Goal: Task Accomplishment & Management: Complete application form

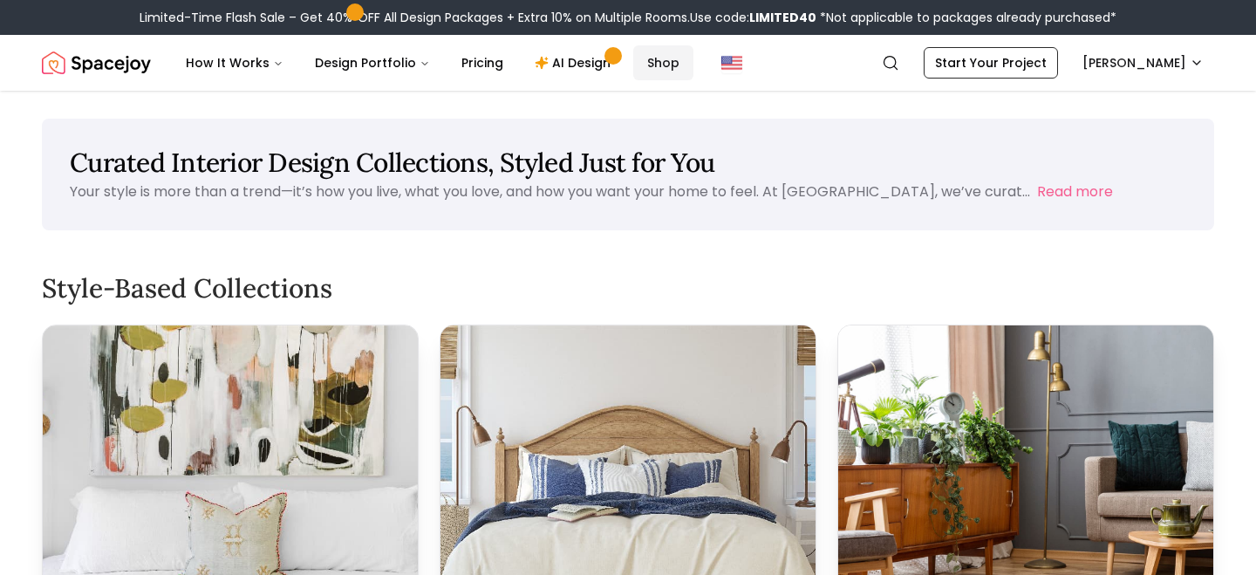
click at [638, 65] on link "Shop" at bounding box center [663, 62] width 60 height 35
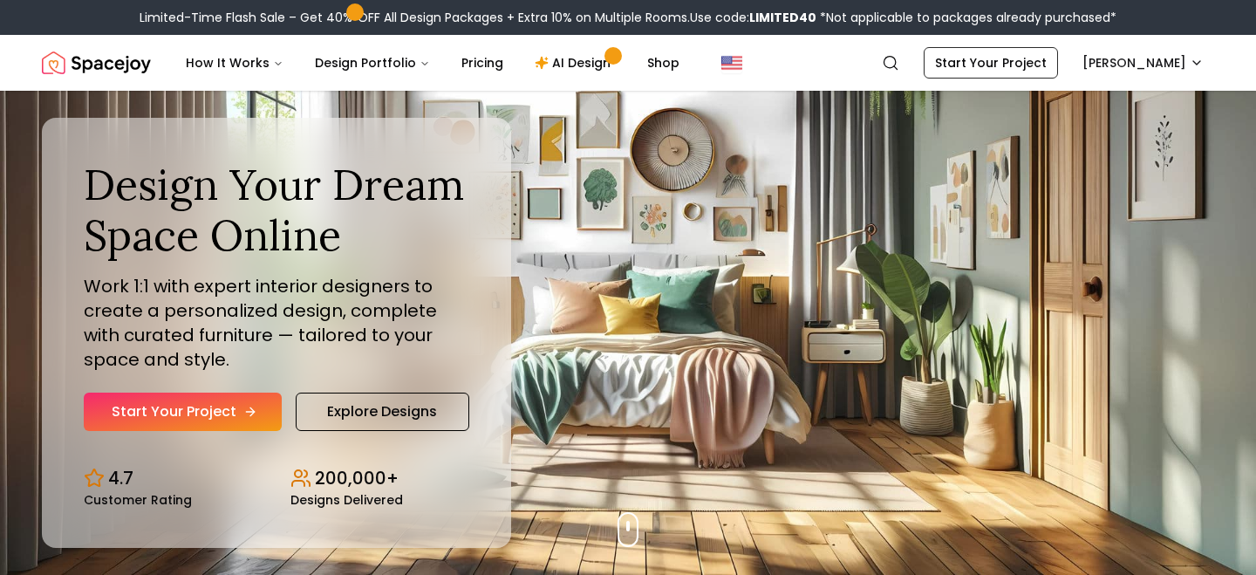
click at [211, 415] on link "Start Your Project" at bounding box center [183, 412] width 198 height 38
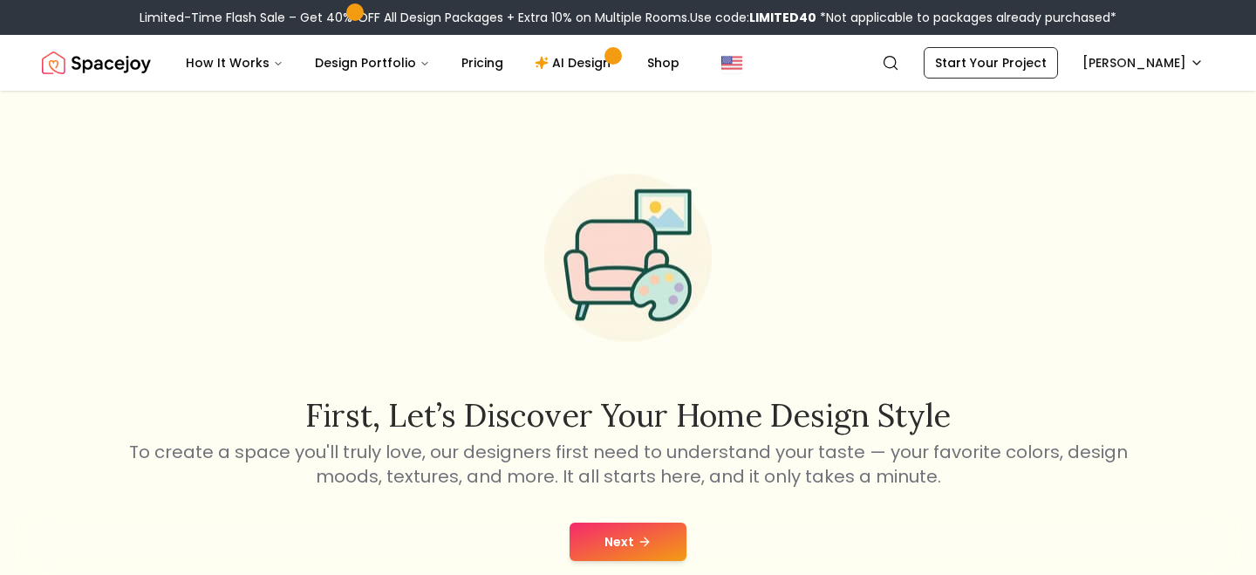
click at [604, 533] on button "Next" at bounding box center [628, 542] width 117 height 38
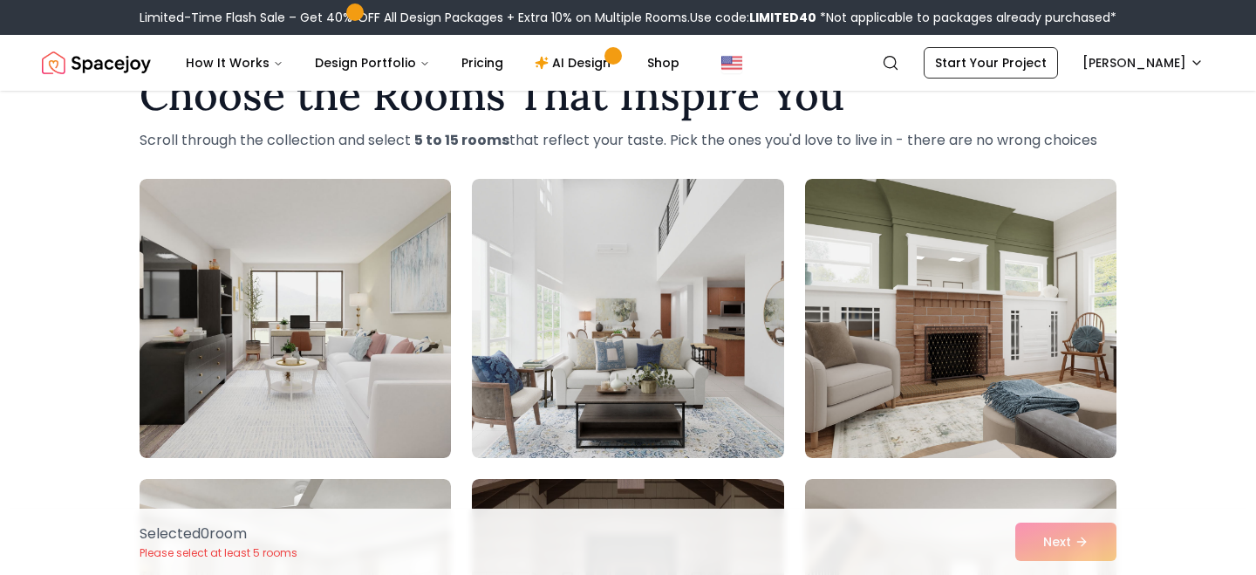
scroll to position [60, 0]
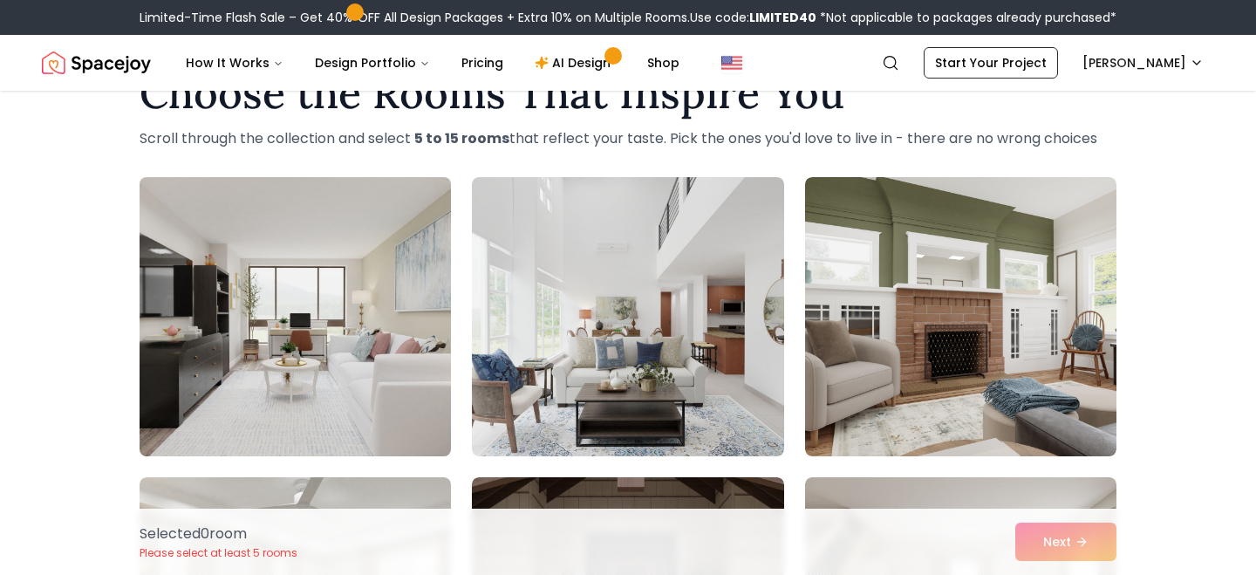
click at [311, 407] on img at bounding box center [295, 316] width 327 height 293
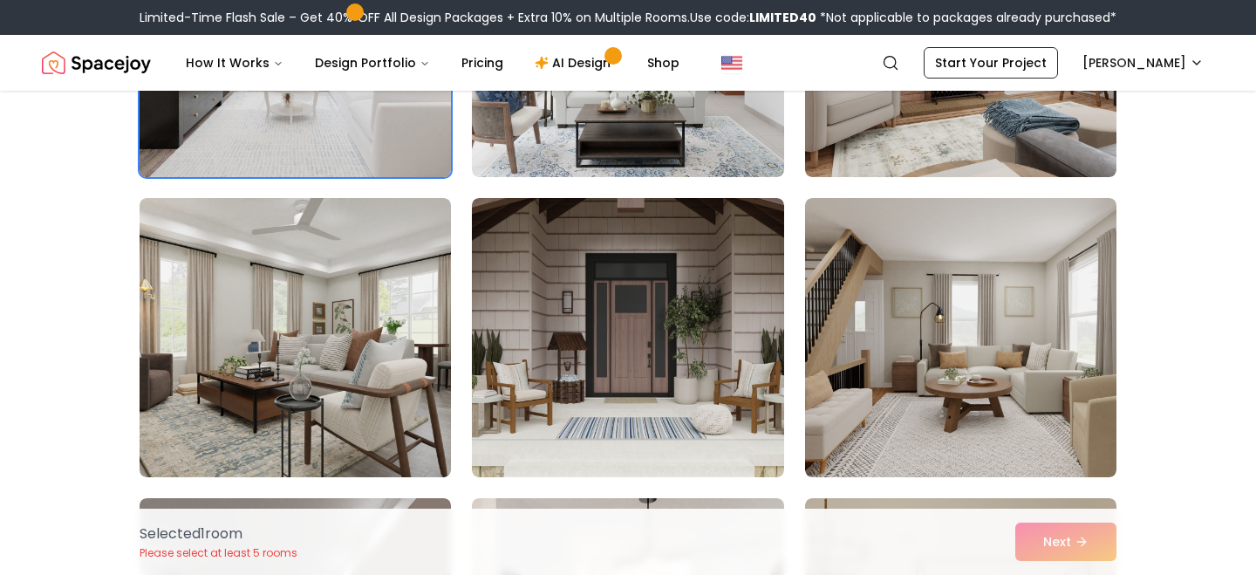
scroll to position [343, 0]
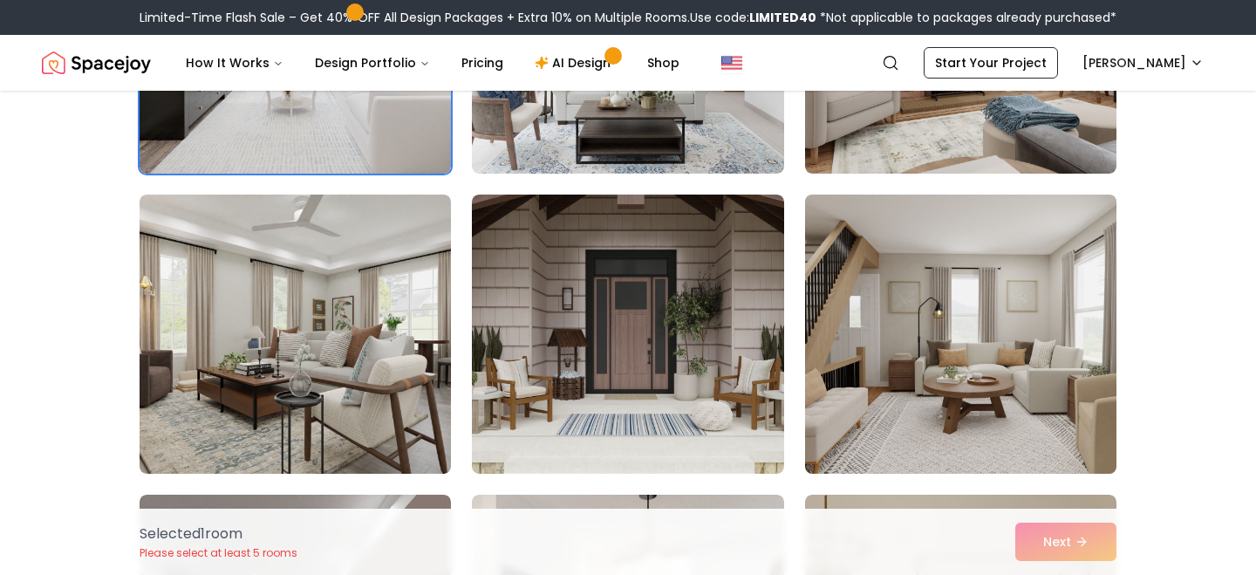
click at [1022, 394] on img at bounding box center [960, 334] width 327 height 293
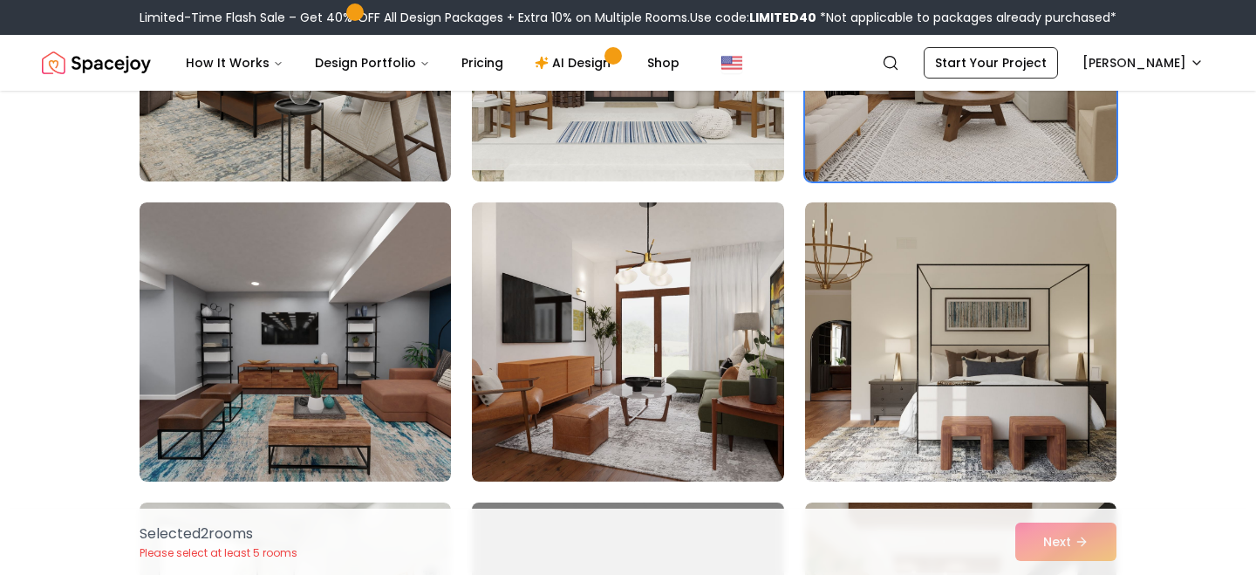
scroll to position [638, 0]
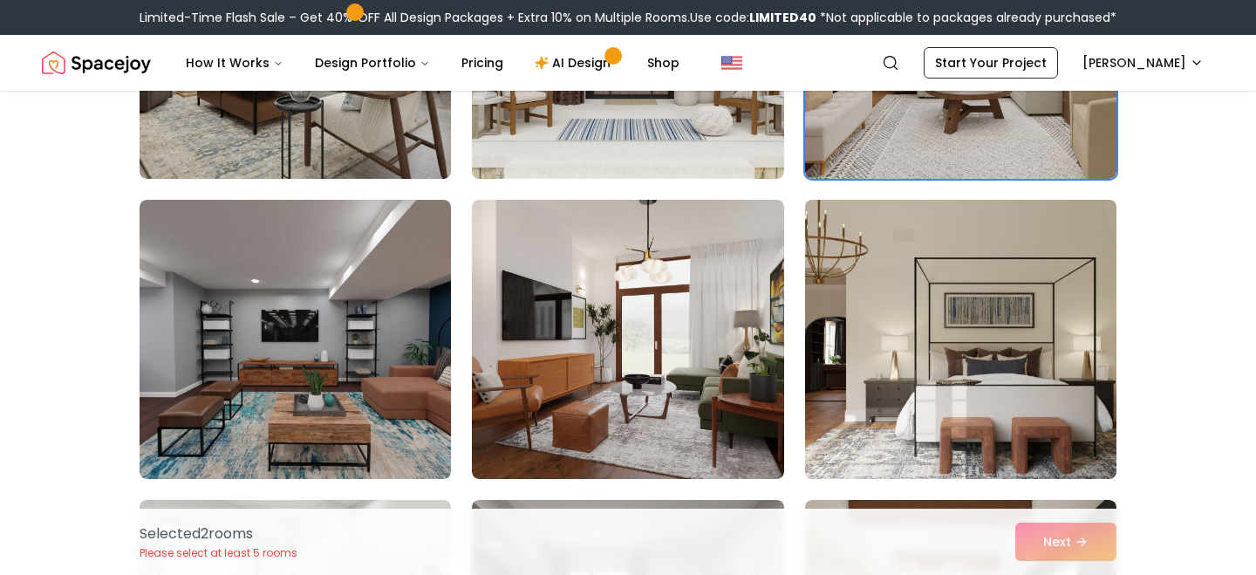
click at [989, 385] on img at bounding box center [960, 339] width 327 height 293
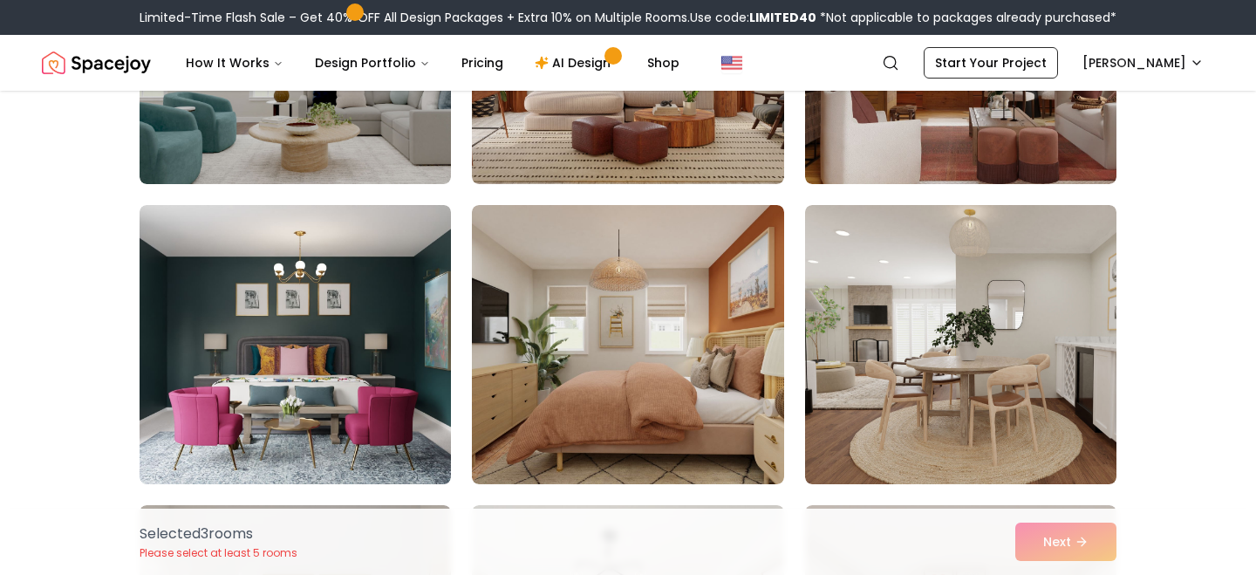
scroll to position [3035, 0]
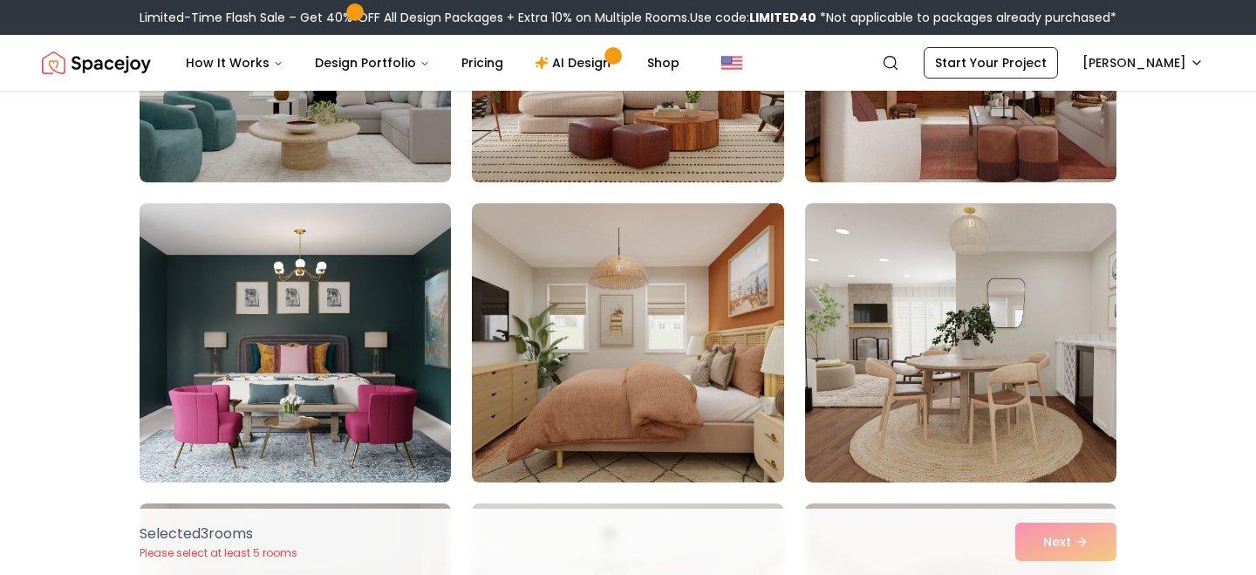
click at [681, 120] on img at bounding box center [627, 42] width 327 height 293
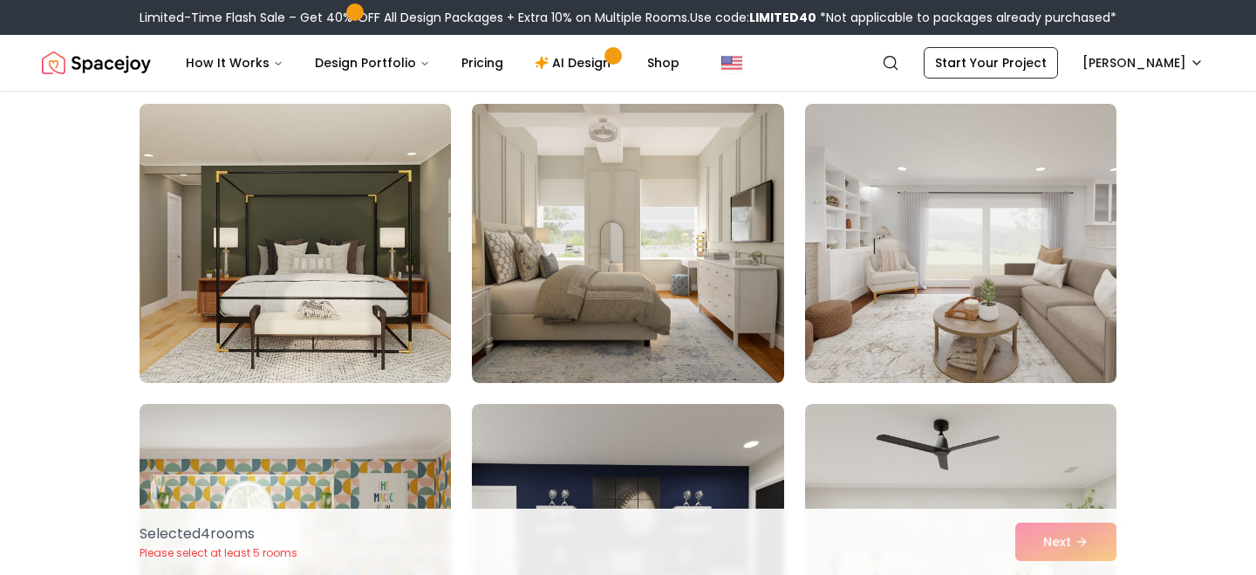
scroll to position [7227, 0]
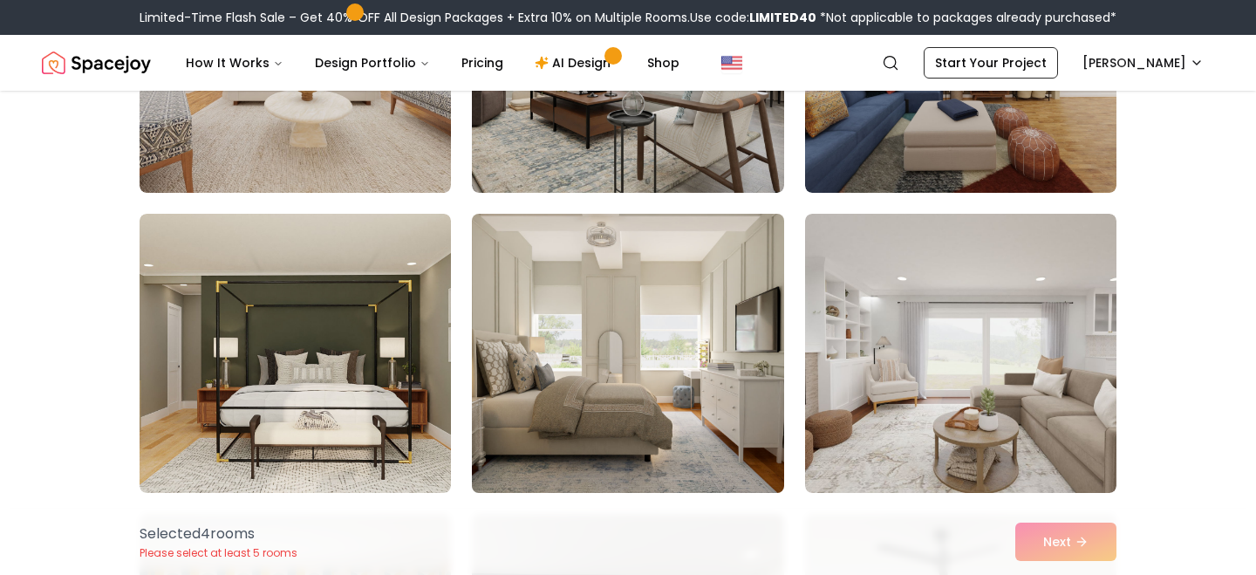
click at [681, 355] on img at bounding box center [627, 353] width 327 height 293
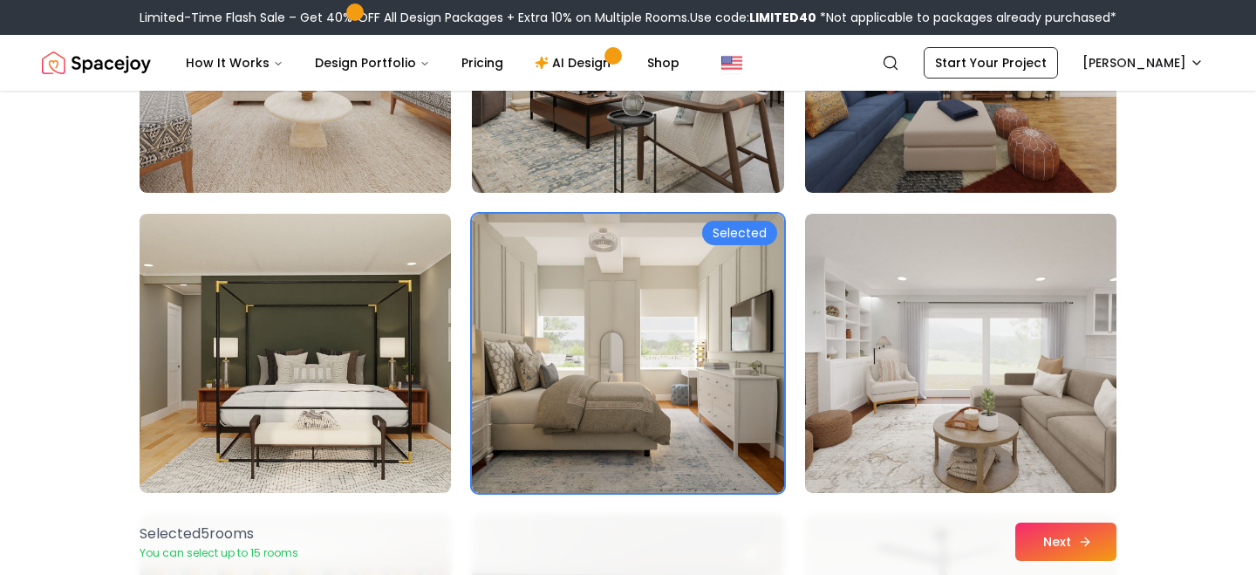
click at [1083, 544] on icon at bounding box center [1085, 542] width 14 height 14
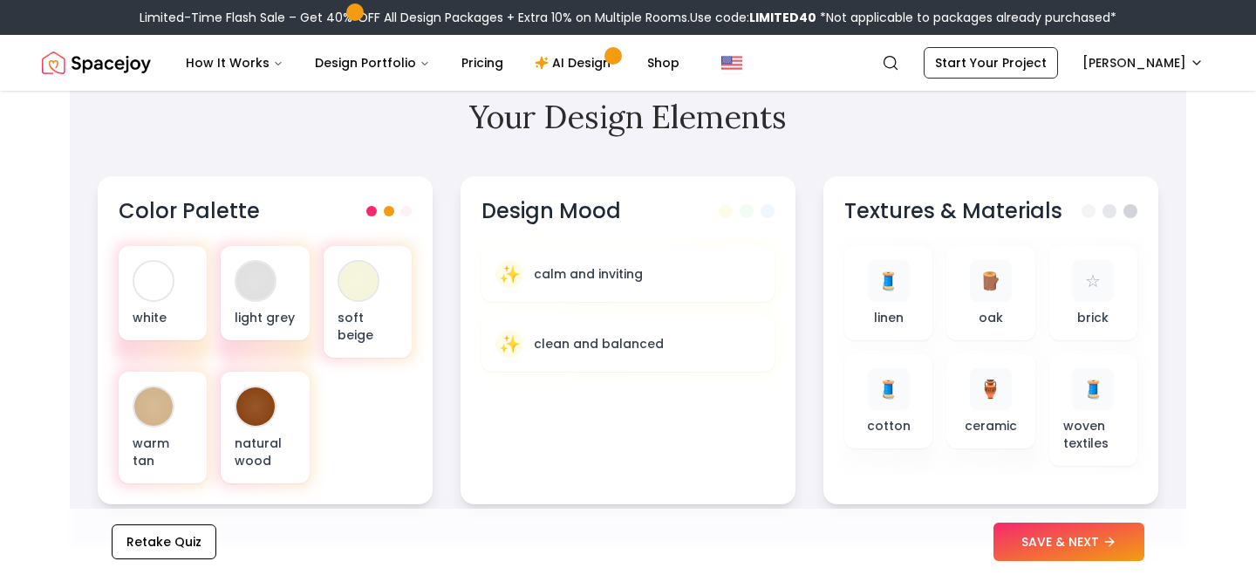
scroll to position [559, 0]
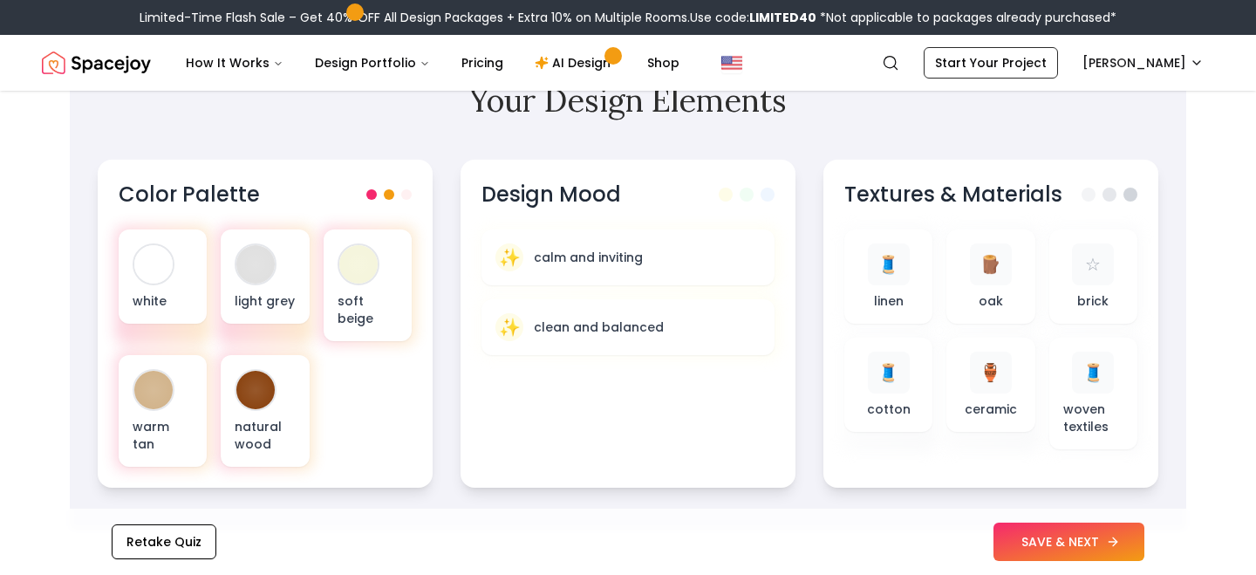
click at [1059, 547] on button "SAVE & NEXT" at bounding box center [1069, 542] width 151 height 38
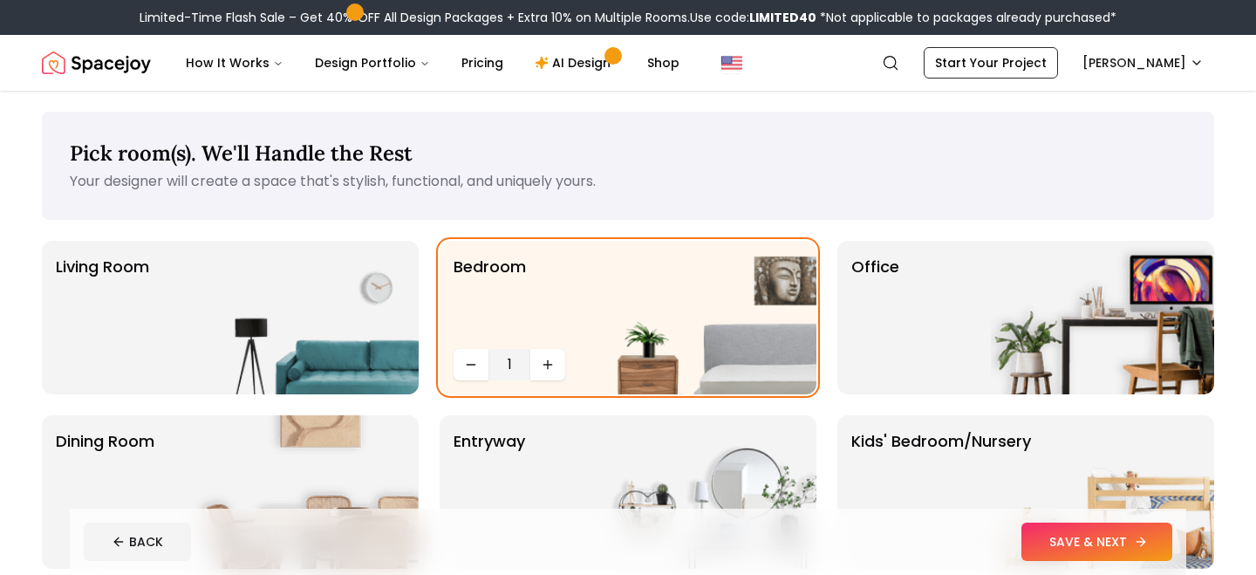
click at [1068, 544] on button "SAVE & NEXT" at bounding box center [1097, 542] width 151 height 38
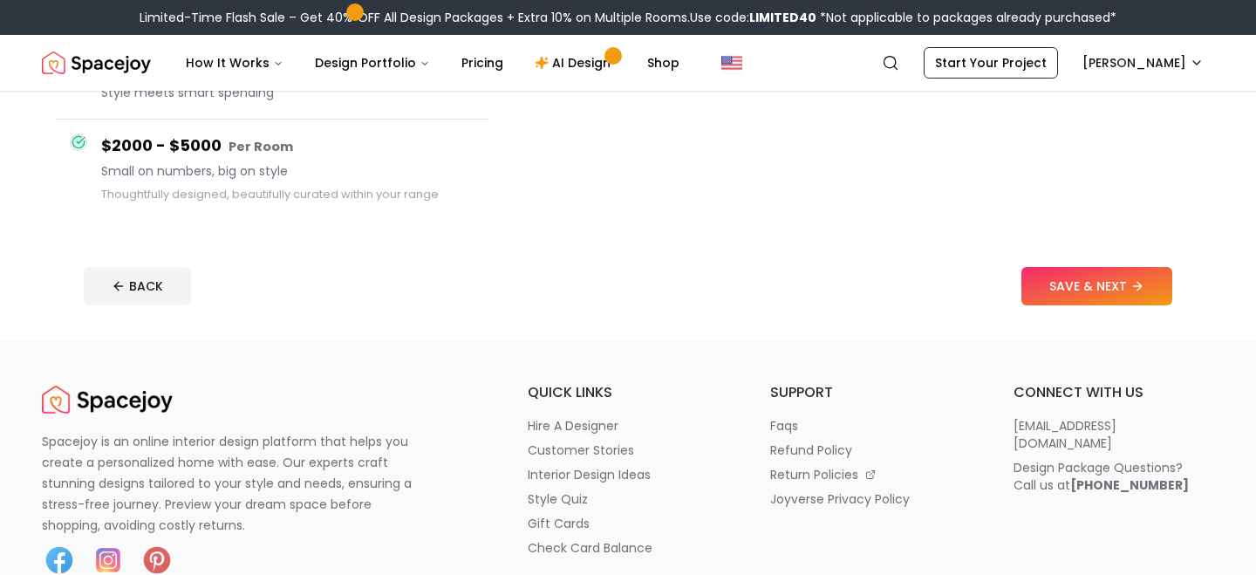
scroll to position [414, 0]
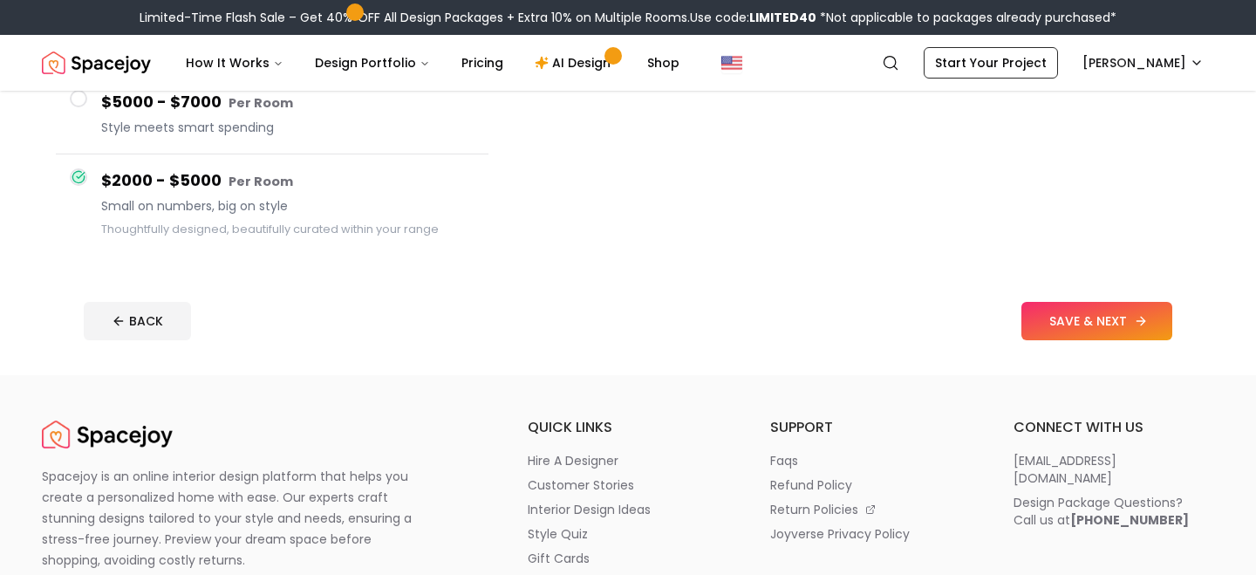
click at [1069, 330] on button "SAVE & NEXT" at bounding box center [1097, 321] width 151 height 38
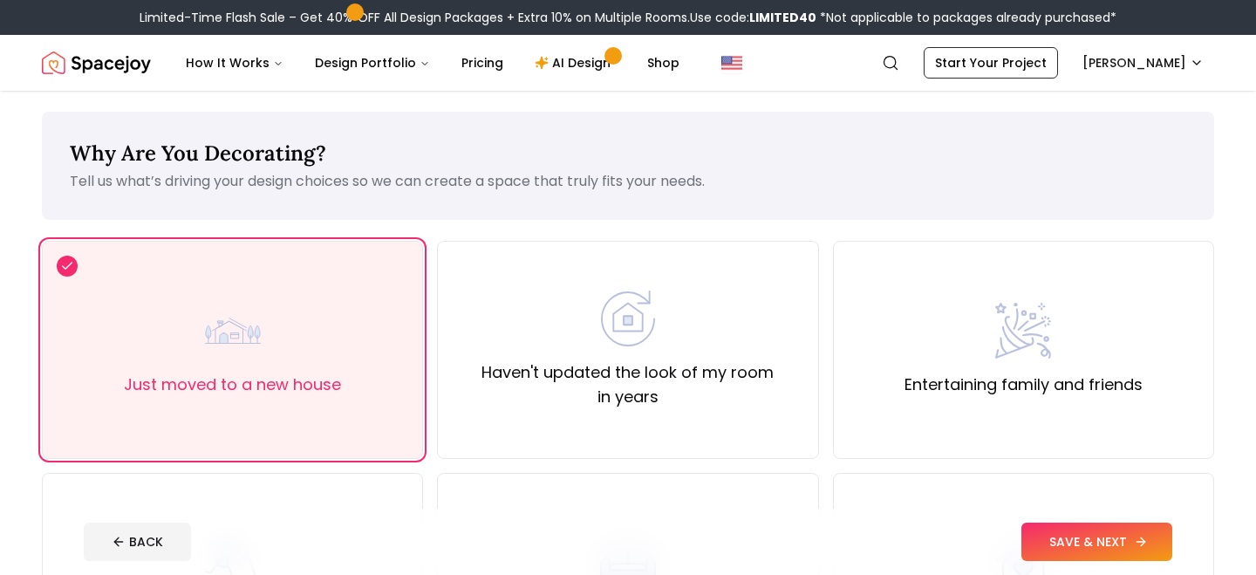
click at [1090, 536] on button "SAVE & NEXT" at bounding box center [1097, 542] width 151 height 38
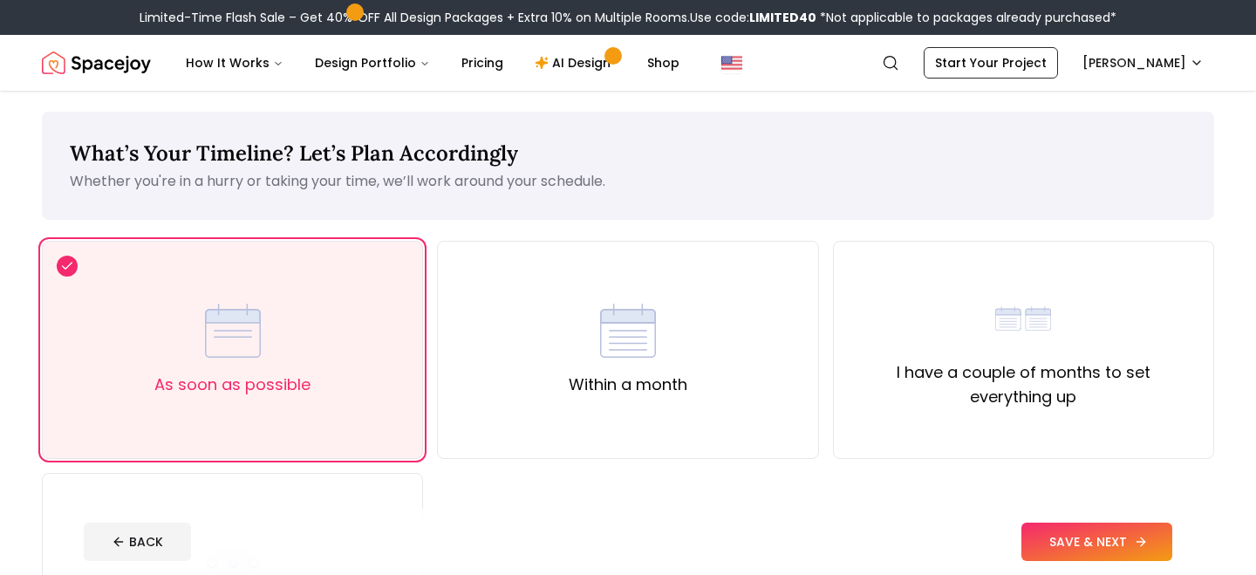
click at [1090, 536] on button "SAVE & NEXT" at bounding box center [1097, 542] width 151 height 38
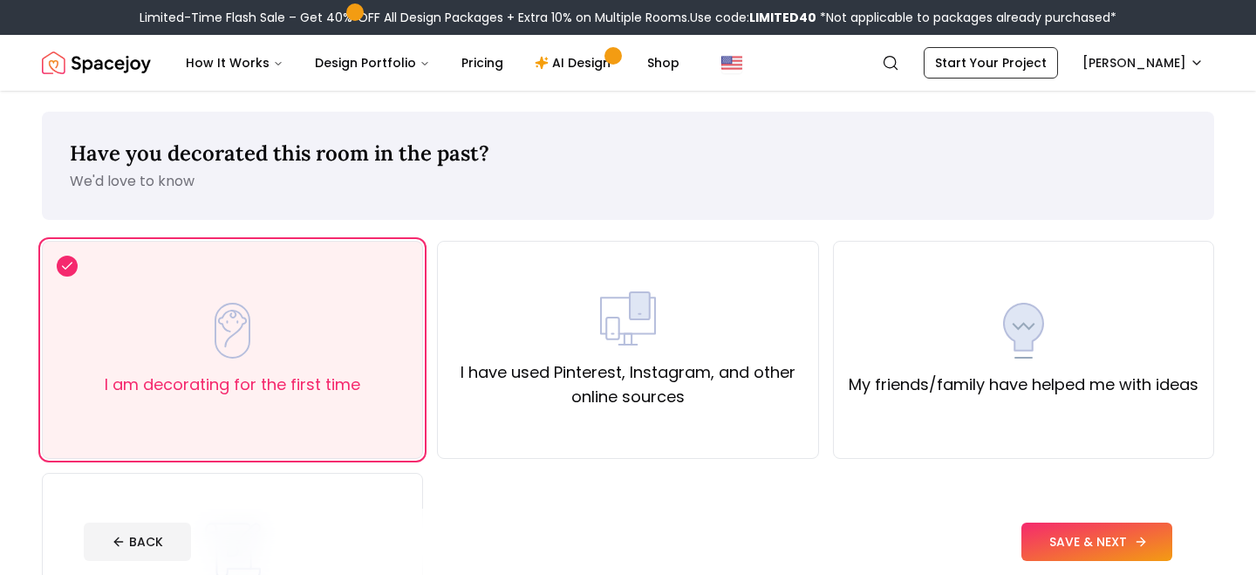
click at [1090, 536] on button "SAVE & NEXT" at bounding box center [1097, 542] width 151 height 38
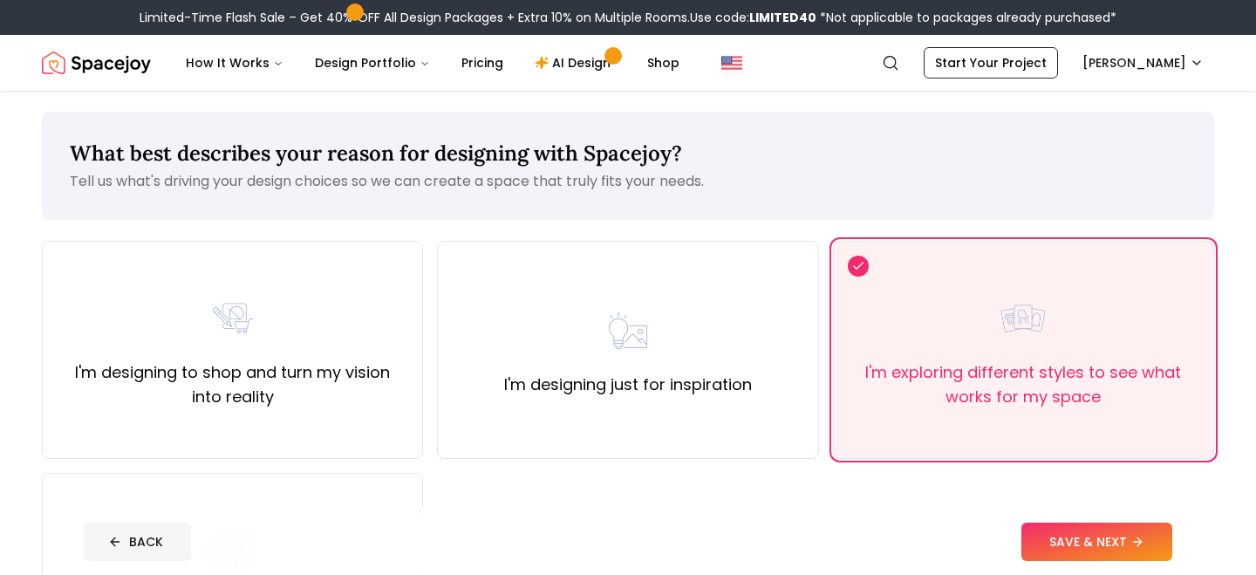
click at [172, 541] on button "BACK" at bounding box center [137, 542] width 107 height 38
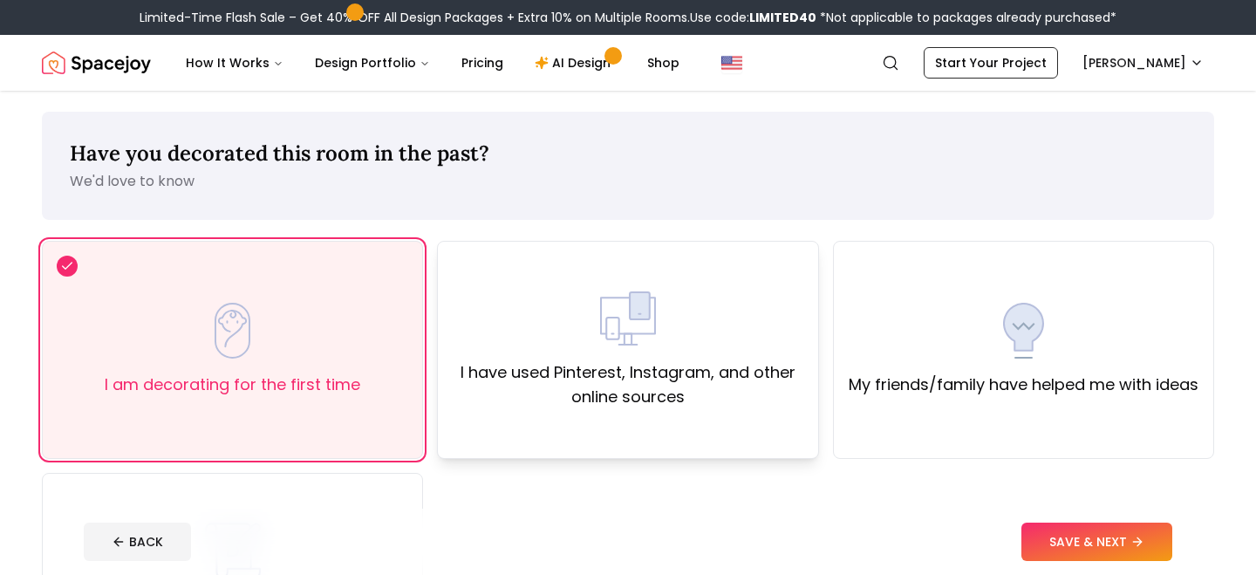
click at [770, 427] on div "I have used Pinterest, Instagram, and other online sources" at bounding box center [627, 350] width 381 height 218
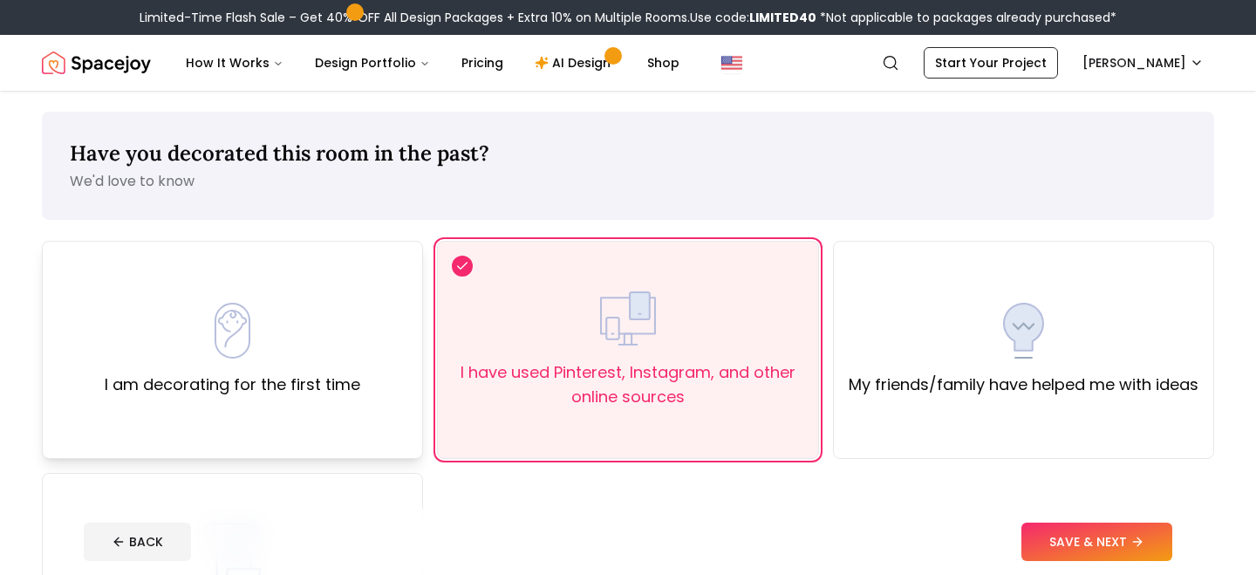
click at [304, 384] on label "I am decorating for the first time" at bounding box center [233, 385] width 256 height 24
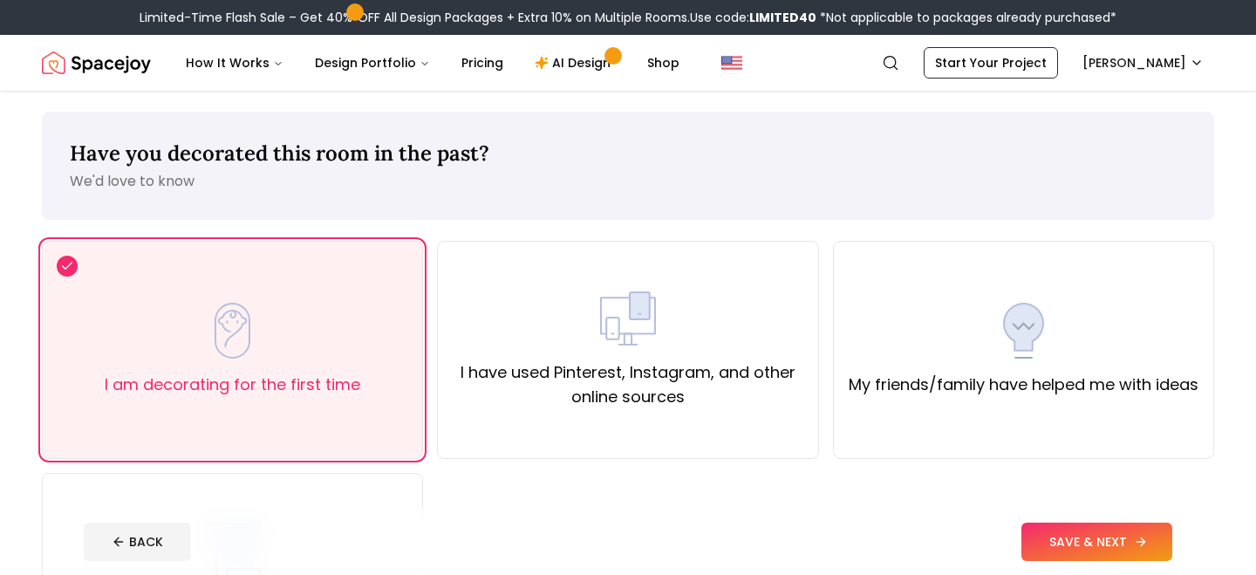
click at [1057, 536] on button "SAVE & NEXT" at bounding box center [1097, 542] width 151 height 38
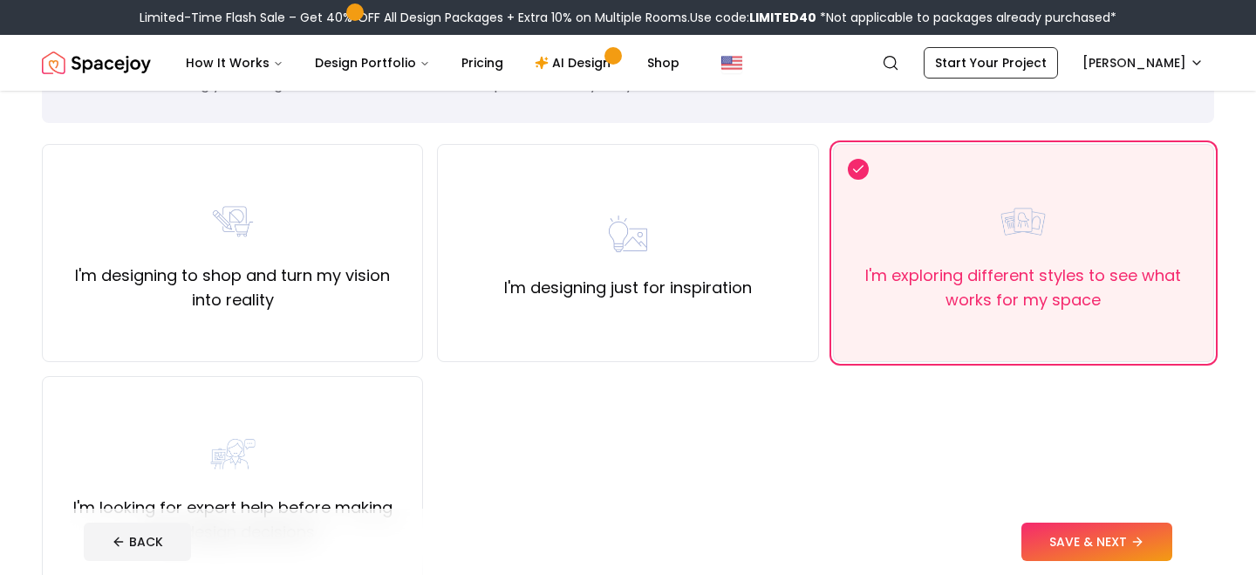
scroll to position [104, 0]
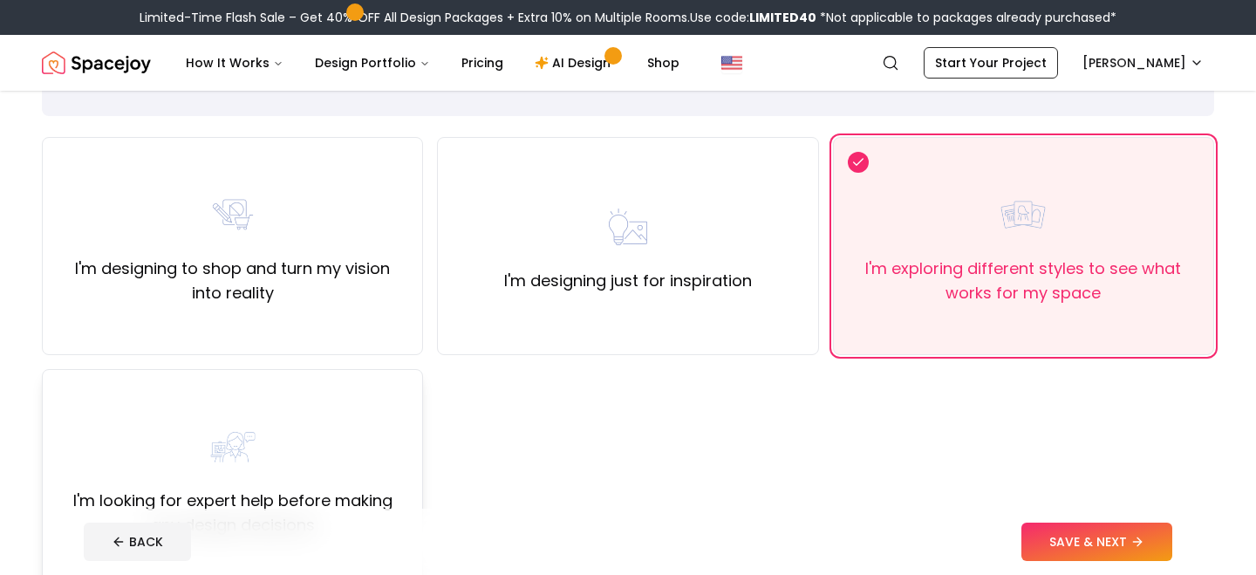
click at [359, 485] on div "I'm looking for expert help before making any design decisions" at bounding box center [233, 478] width 352 height 119
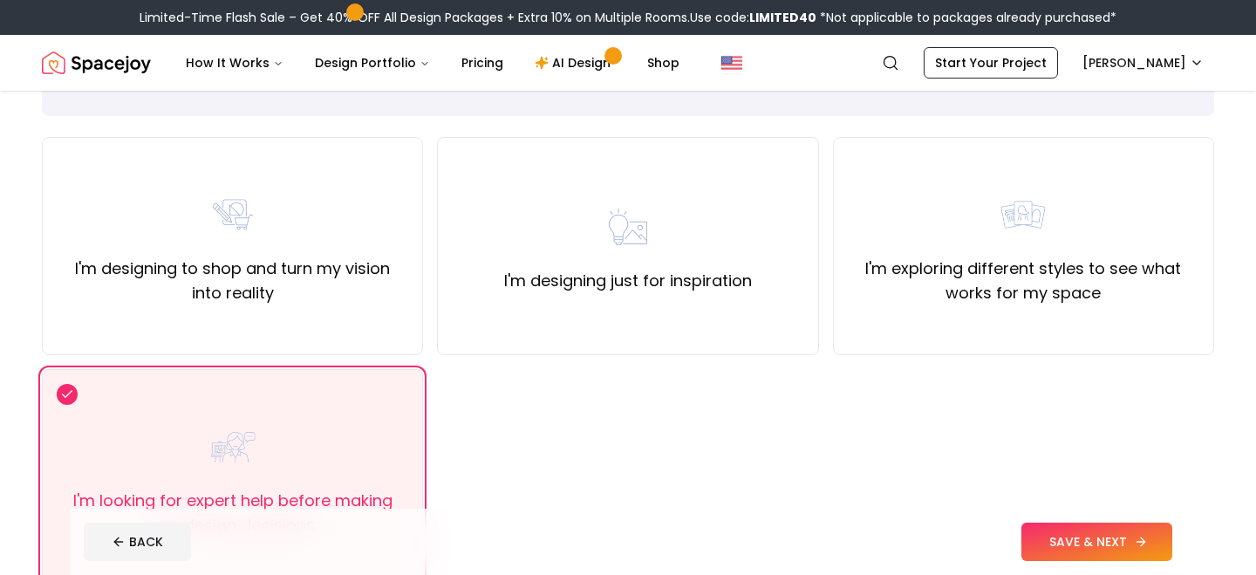
click at [1077, 544] on button "SAVE & NEXT" at bounding box center [1097, 542] width 151 height 38
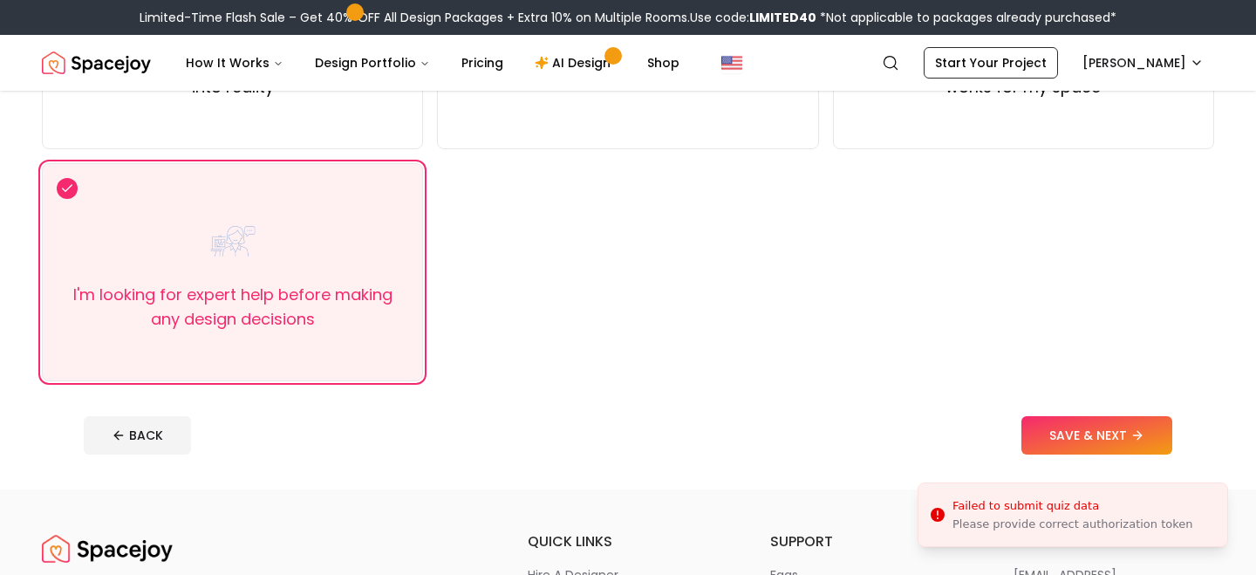
scroll to position [493, 0]
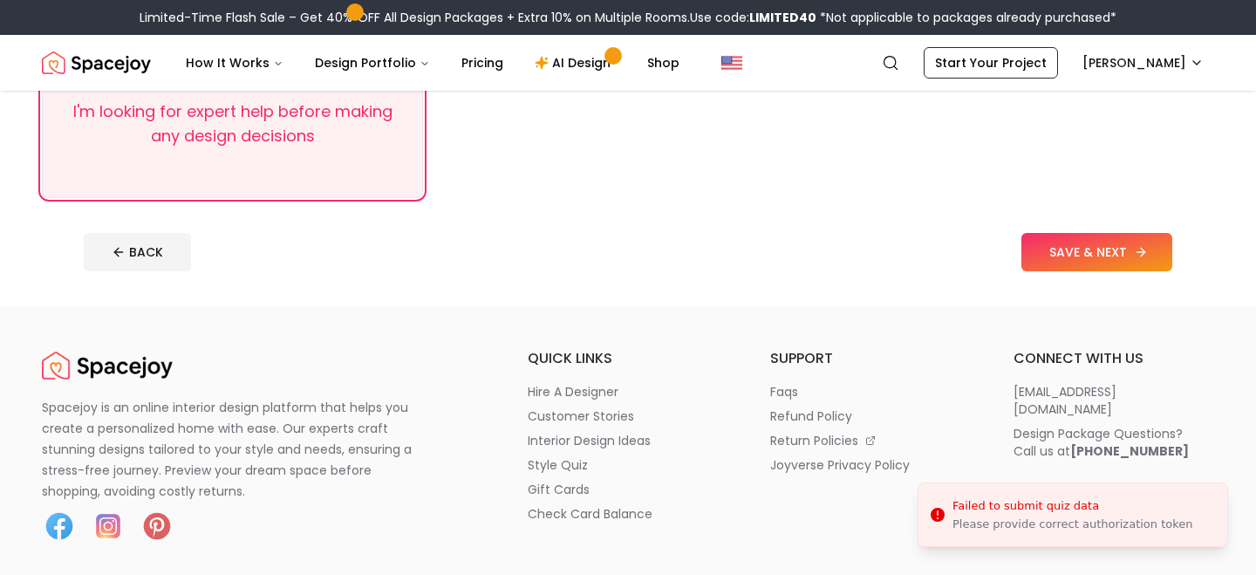
click at [1105, 246] on button "SAVE & NEXT" at bounding box center [1097, 252] width 151 height 38
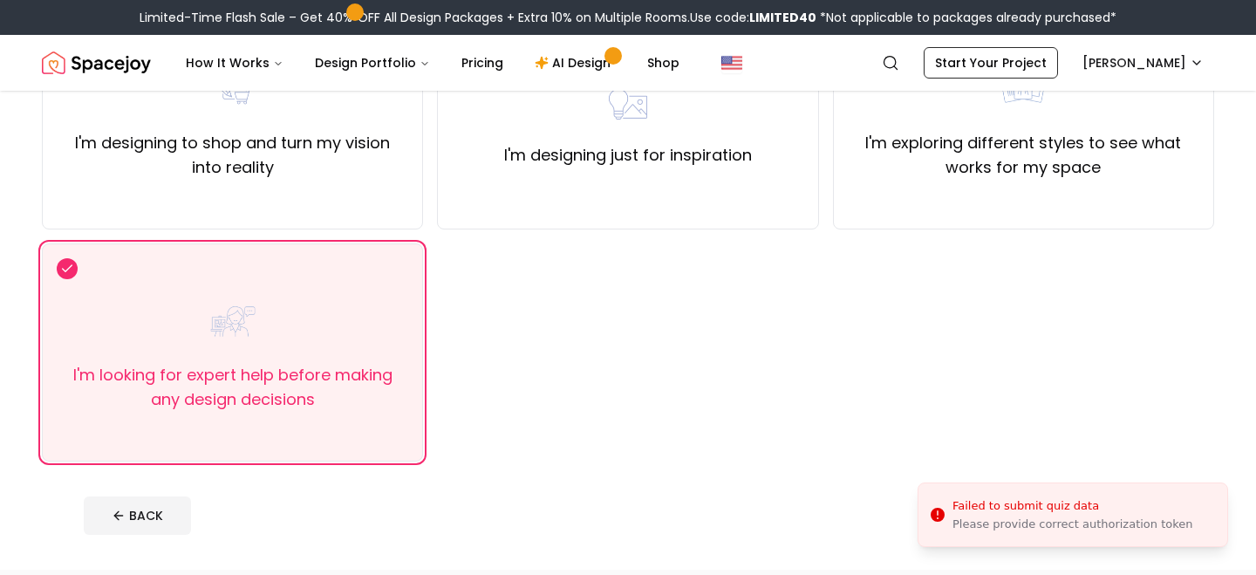
scroll to position [356, 0]
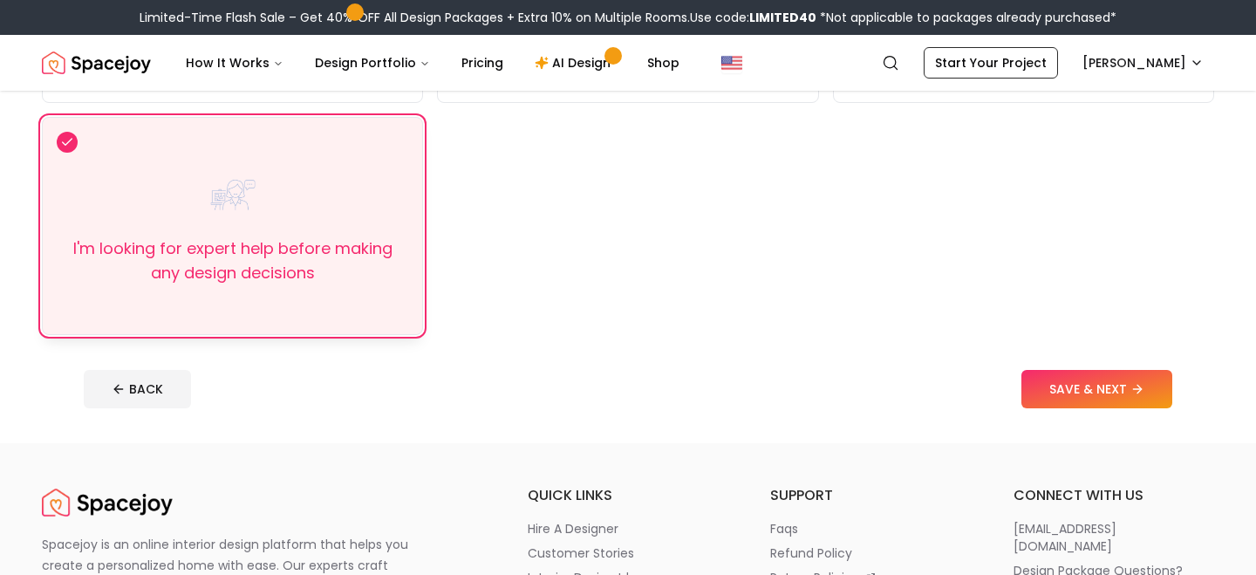
click at [356, 251] on label "I'm looking for expert help before making any design decisions" at bounding box center [233, 260] width 352 height 49
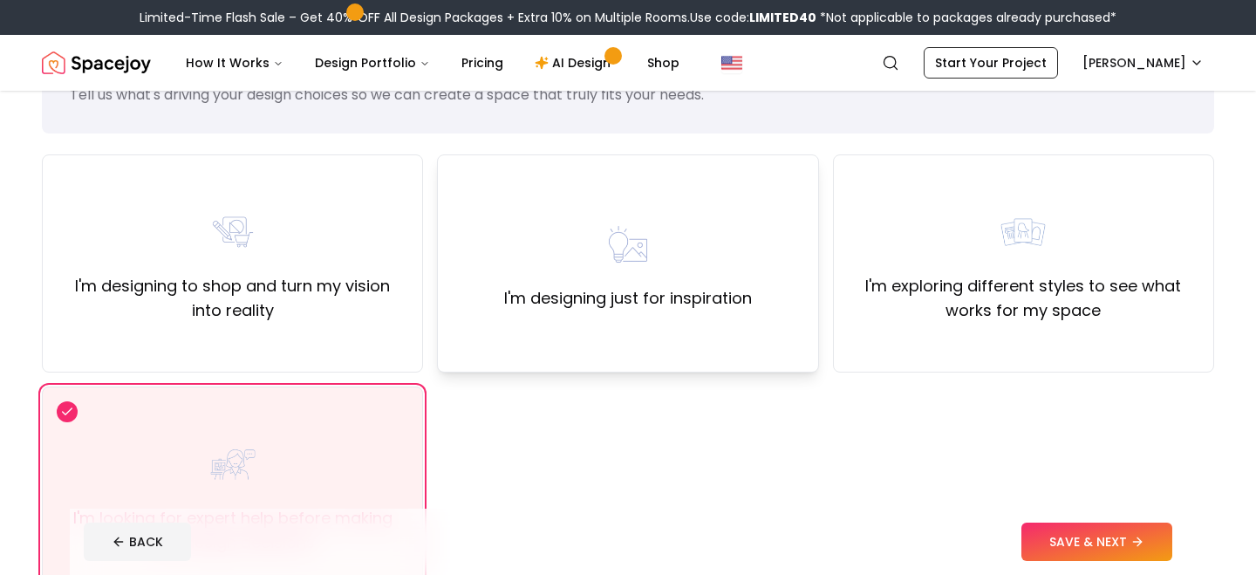
scroll to position [73, 0]
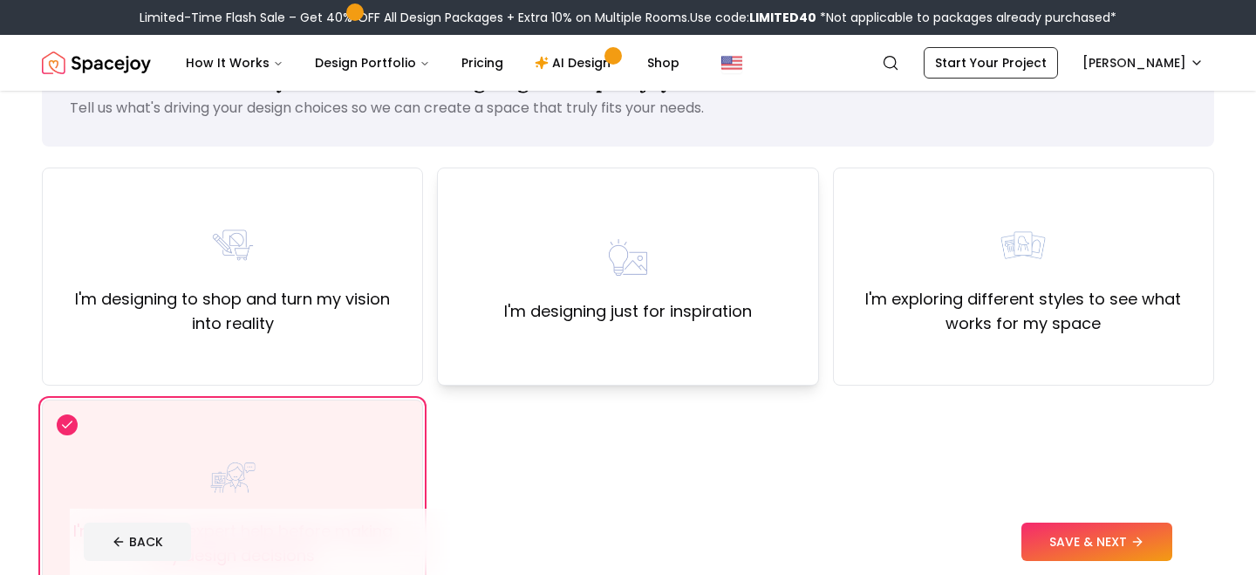
click at [595, 247] on div "I'm designing just for inspiration" at bounding box center [628, 276] width 248 height 94
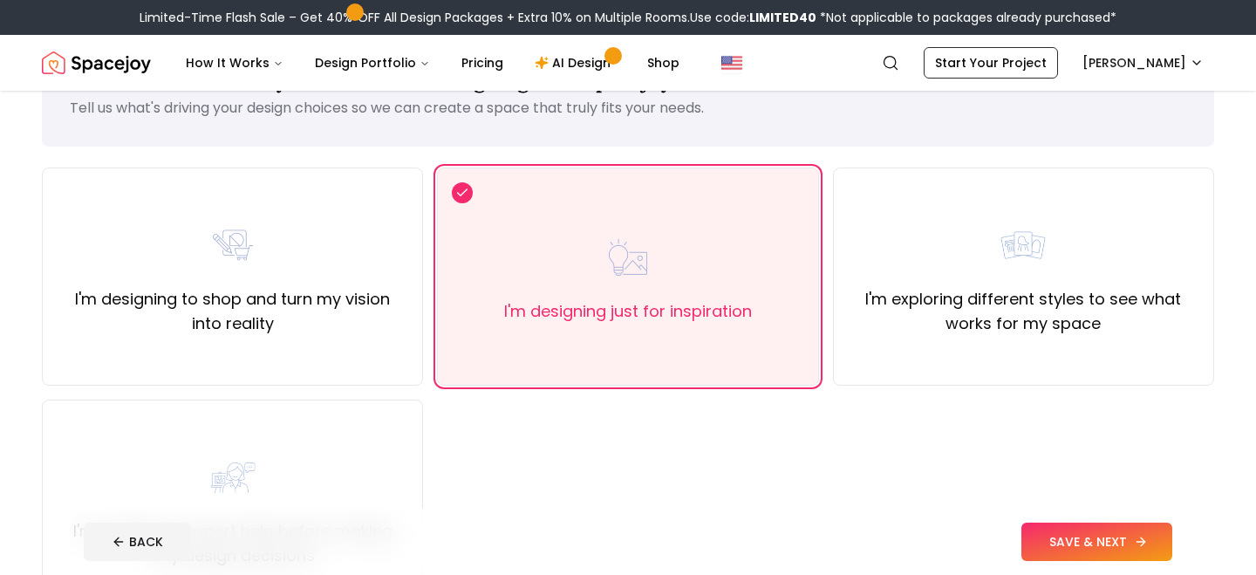
click at [1081, 555] on button "SAVE & NEXT" at bounding box center [1097, 542] width 151 height 38
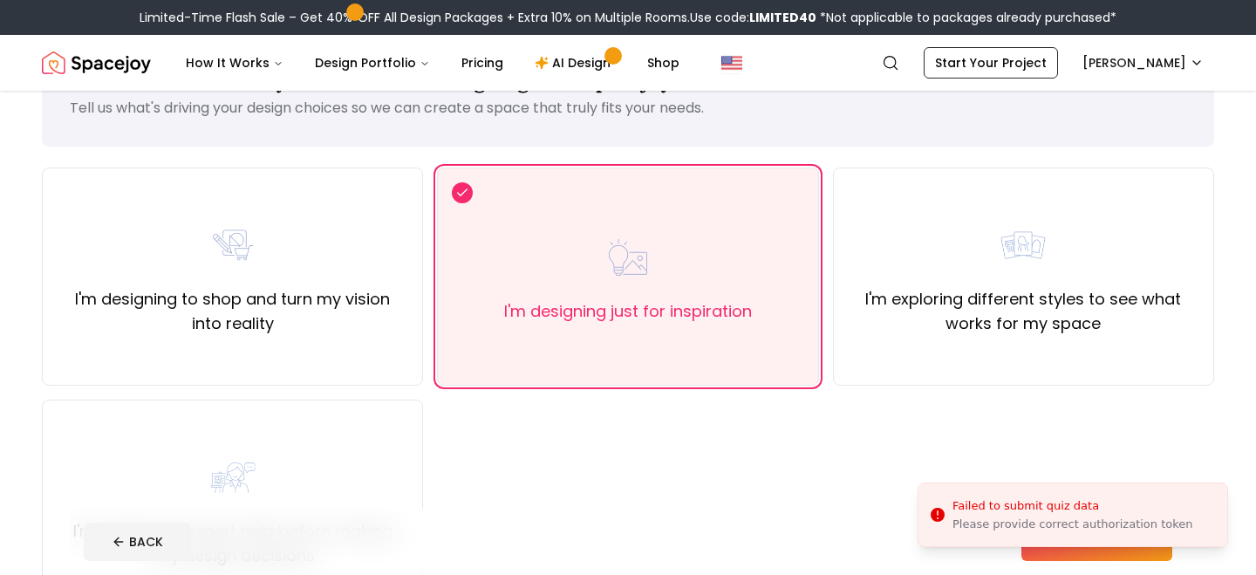
click at [1014, 503] on div "Failed to submit quiz data" at bounding box center [1073, 505] width 241 height 17
click at [941, 513] on icon "Notifications alt+T" at bounding box center [938, 515] width 14 height 14
click at [938, 514] on icon "Notifications alt+T" at bounding box center [937, 514] width 17 height 17
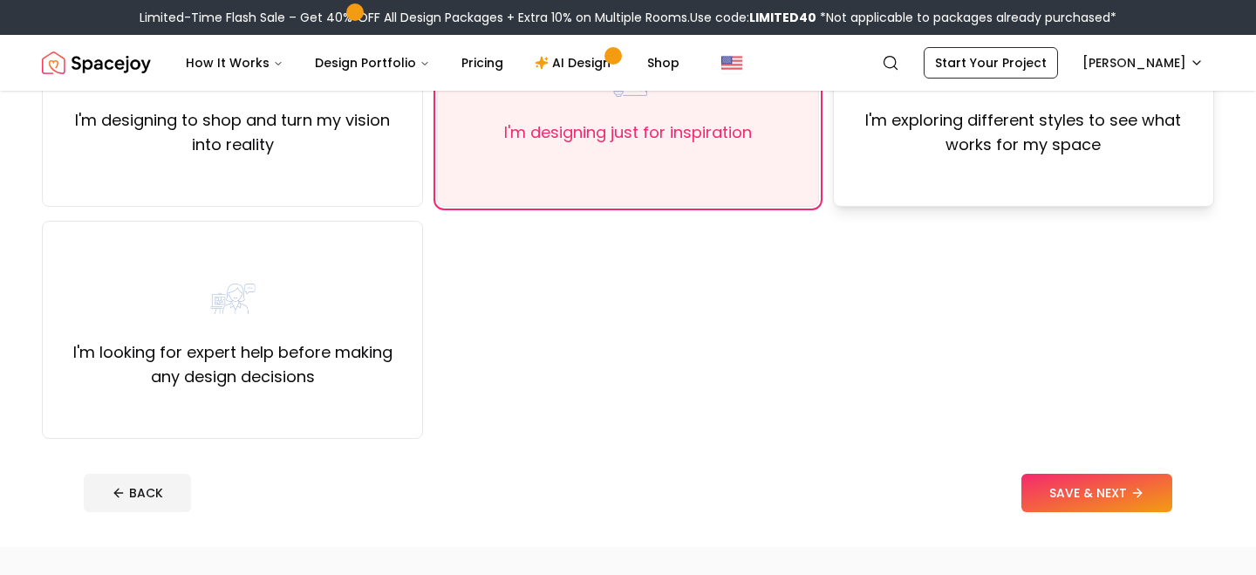
scroll to position [314, 0]
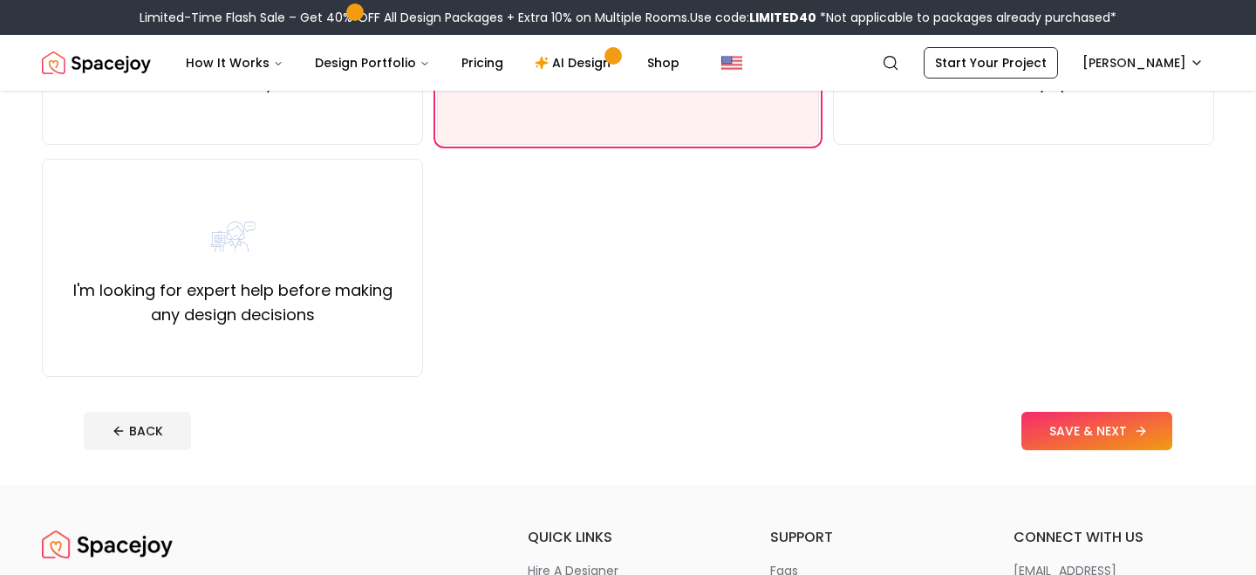
click at [1072, 419] on button "SAVE & NEXT" at bounding box center [1097, 431] width 151 height 38
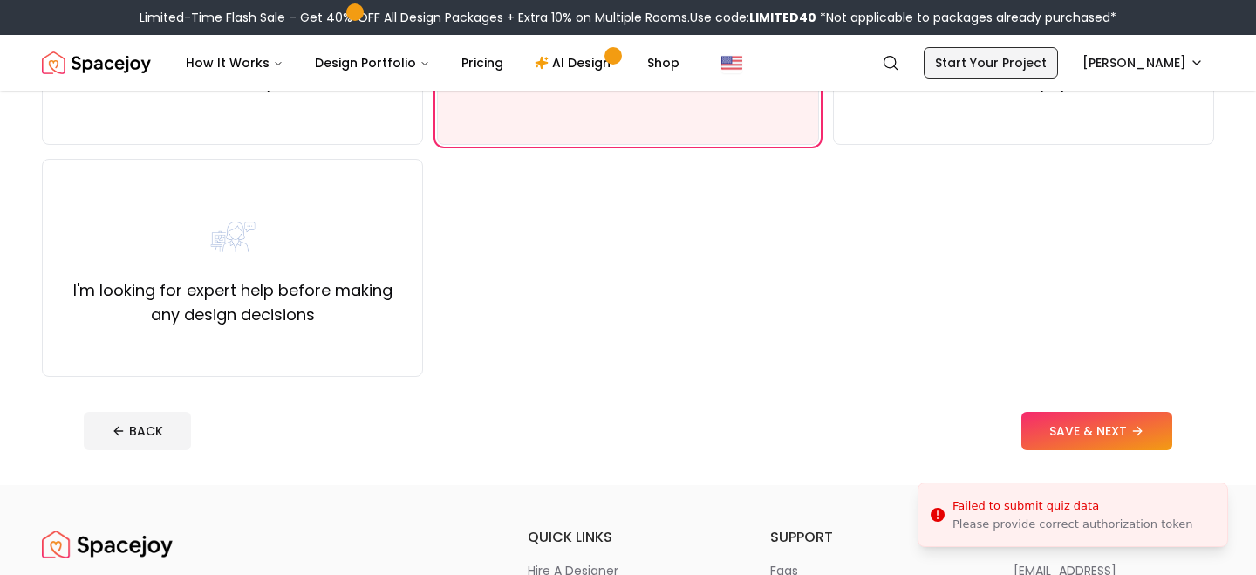
click at [1048, 68] on link "Start Your Project" at bounding box center [991, 62] width 134 height 31
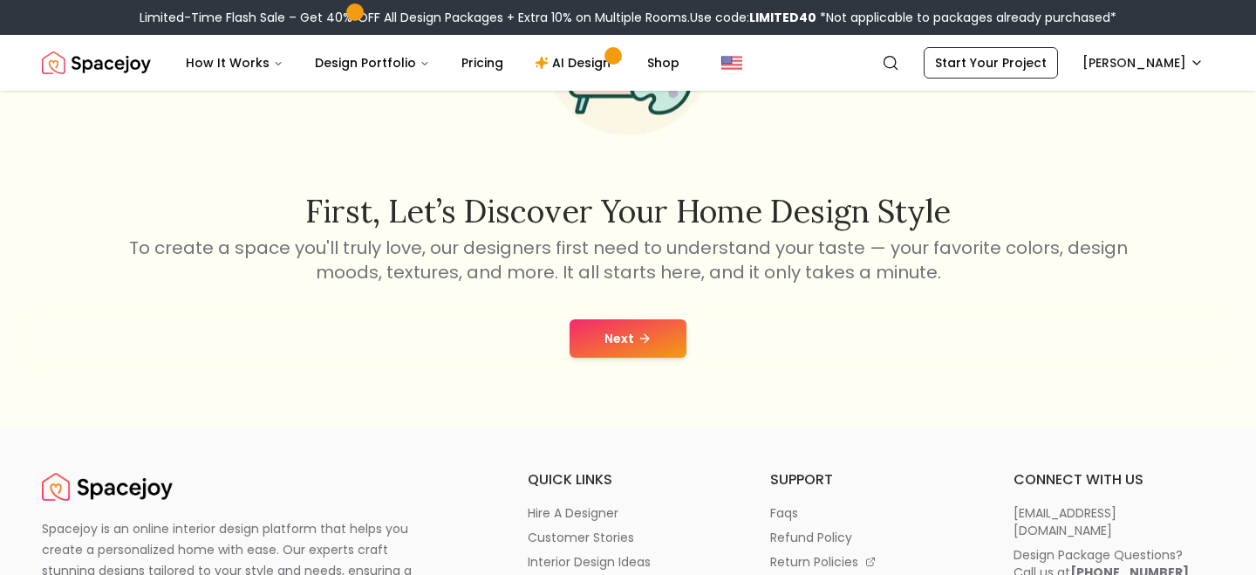
scroll to position [138, 0]
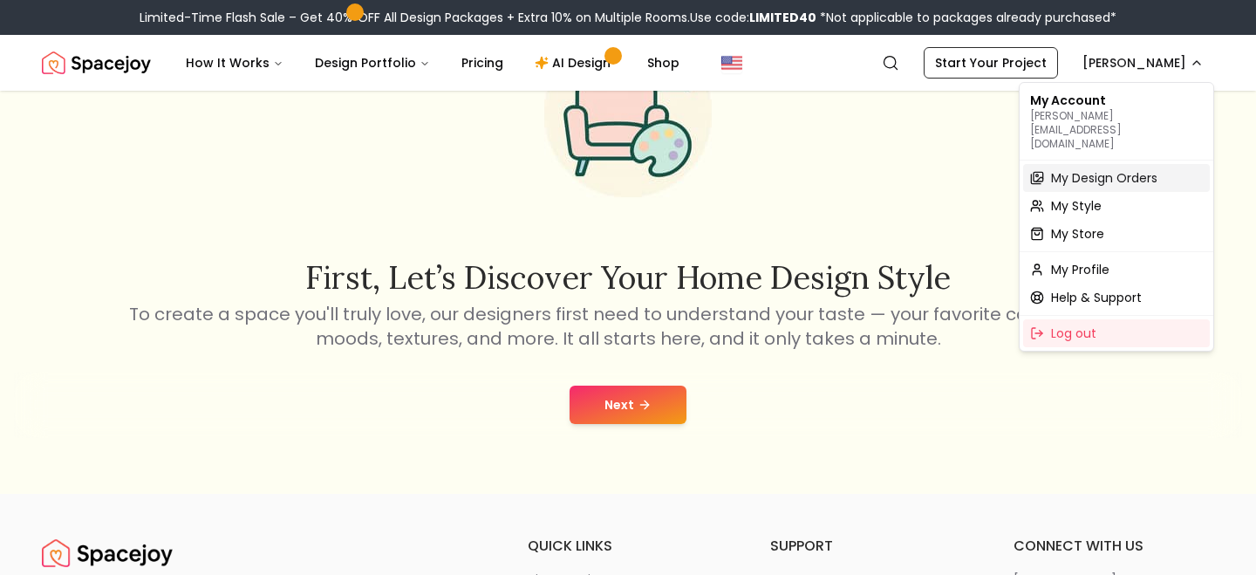
click at [1110, 169] on span "My Design Orders" at bounding box center [1104, 177] width 106 height 17
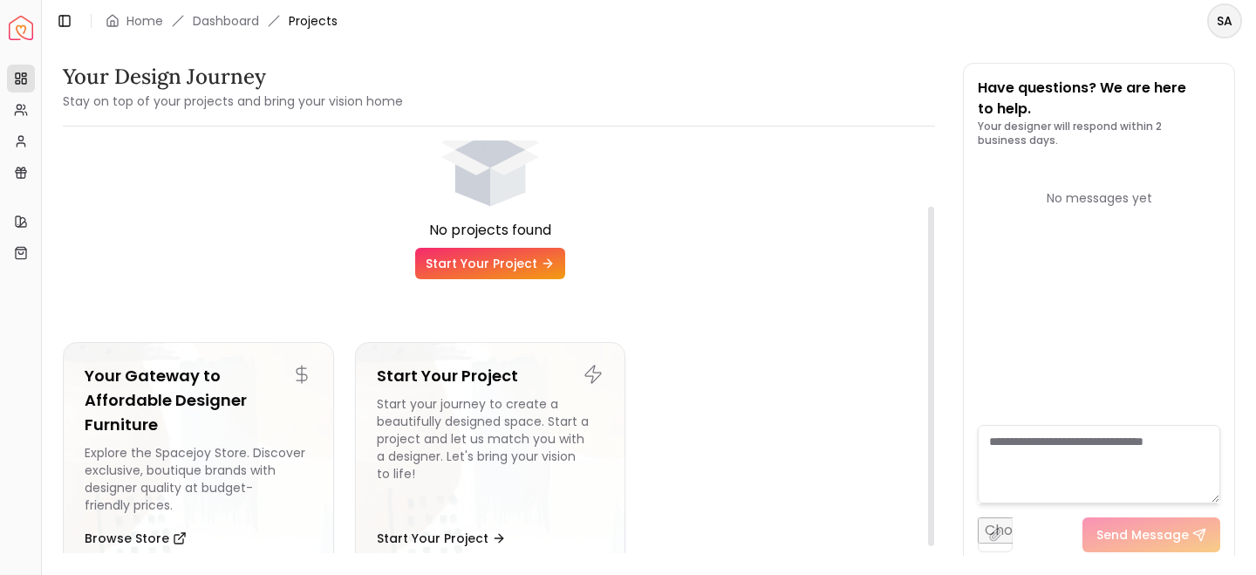
scroll to position [104, 0]
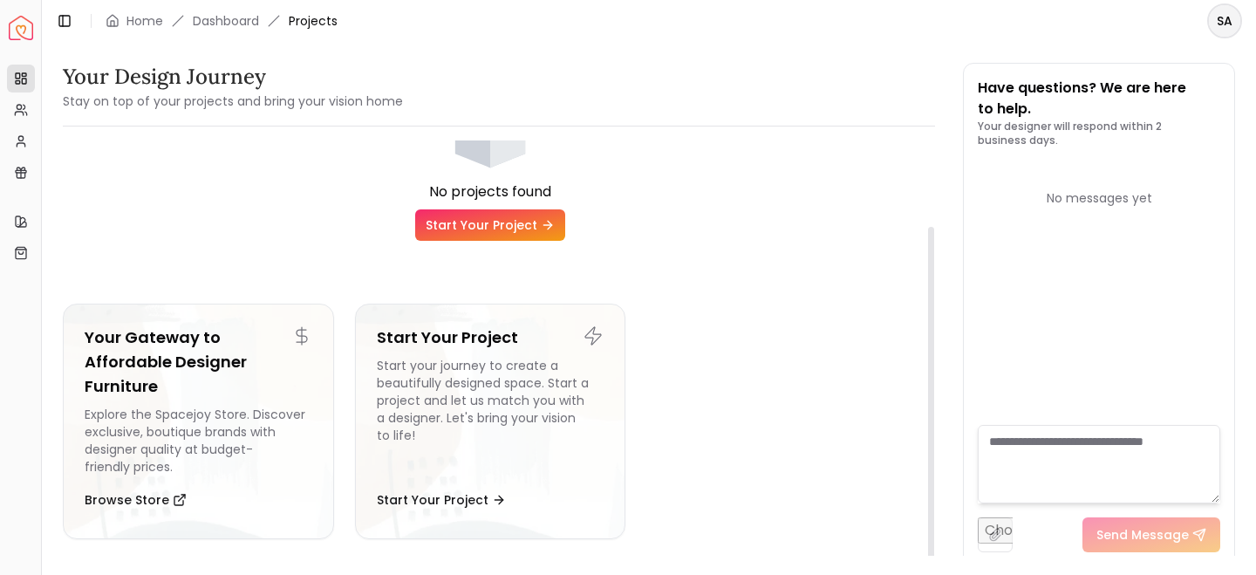
click at [507, 227] on link "Start Your Project" at bounding box center [490, 224] width 150 height 31
